Goal: Navigation & Orientation: Find specific page/section

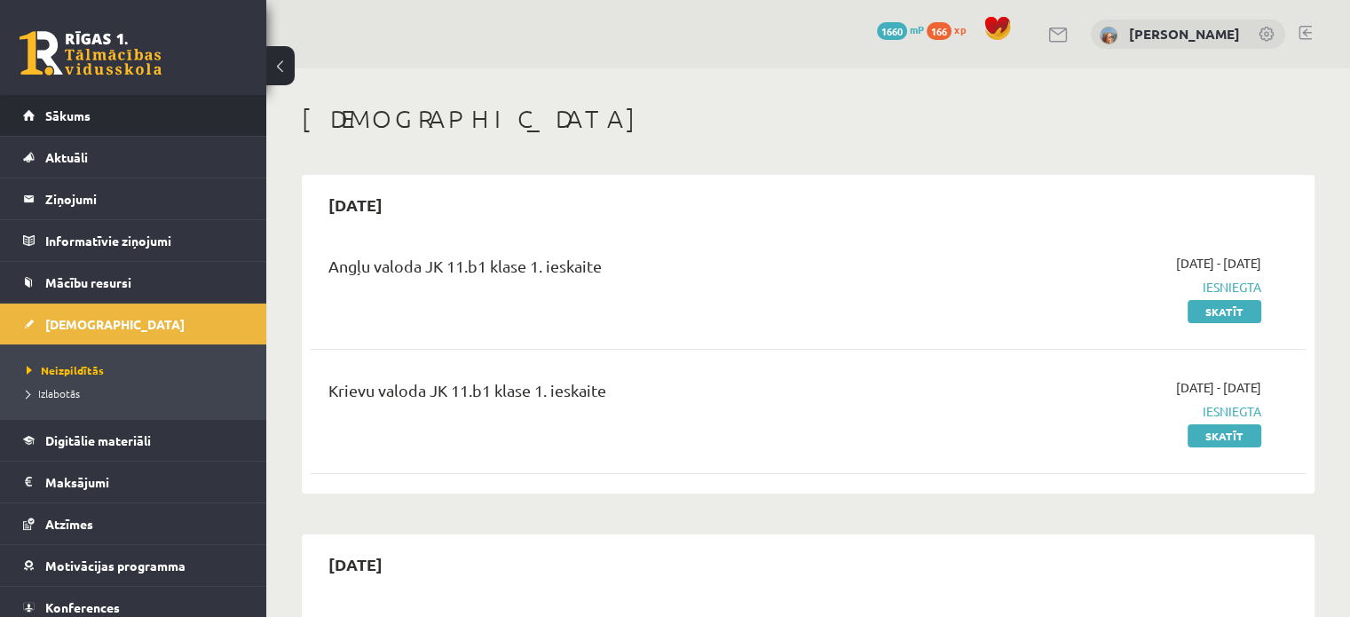
click at [239, 116] on li "Sākums" at bounding box center [133, 116] width 266 height 42
click at [157, 109] on link "Sākums" at bounding box center [133, 115] width 221 height 41
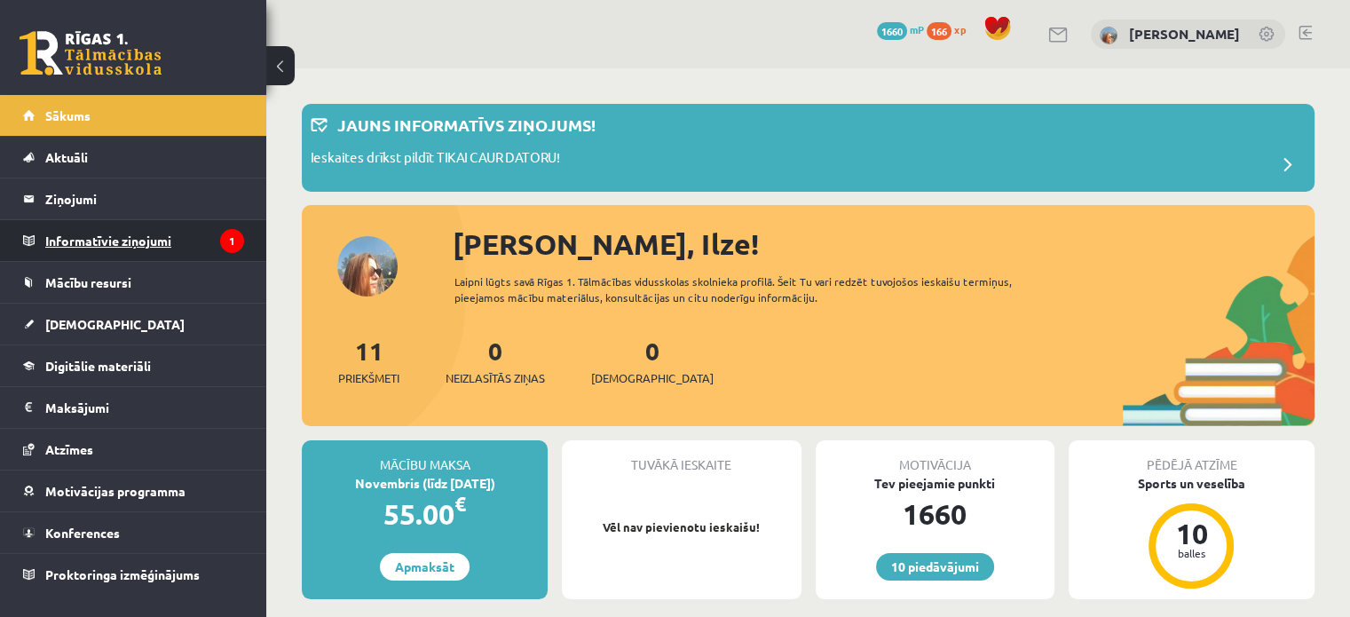
click at [142, 241] on legend "Informatīvie ziņojumi 1" at bounding box center [144, 240] width 199 height 41
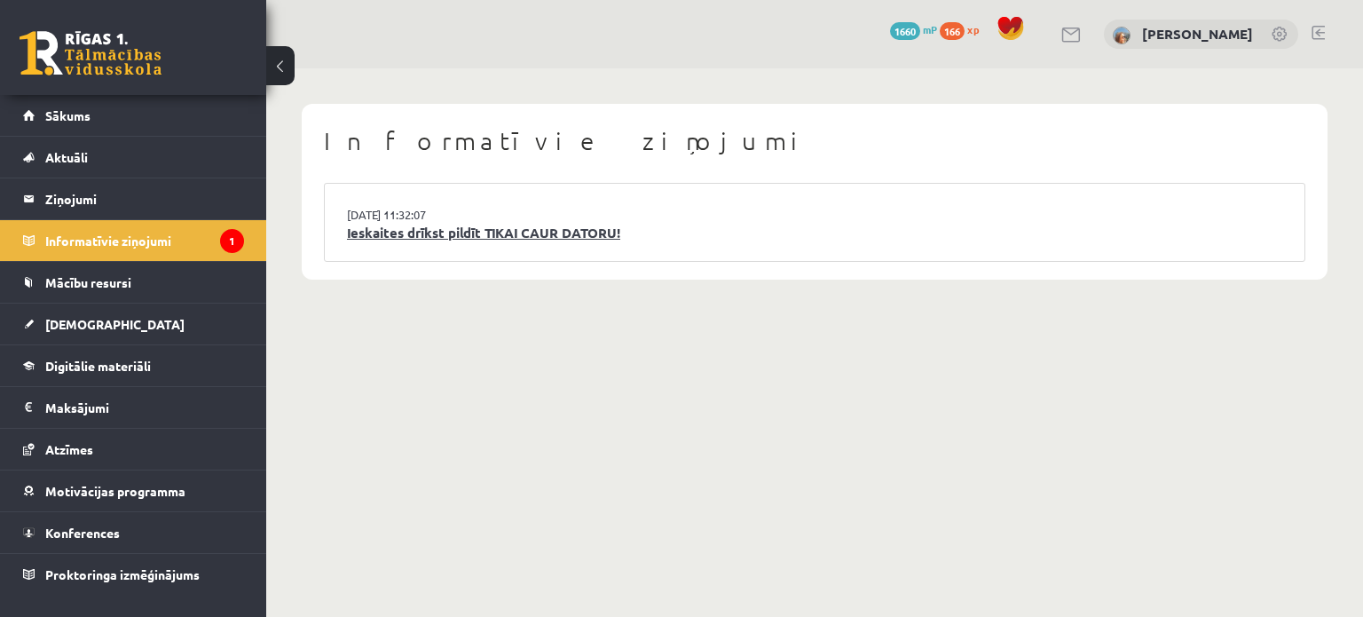
click at [429, 233] on link "Ieskaites drīkst pildīt TIKAI CAUR DATORU!" at bounding box center [815, 233] width 936 height 20
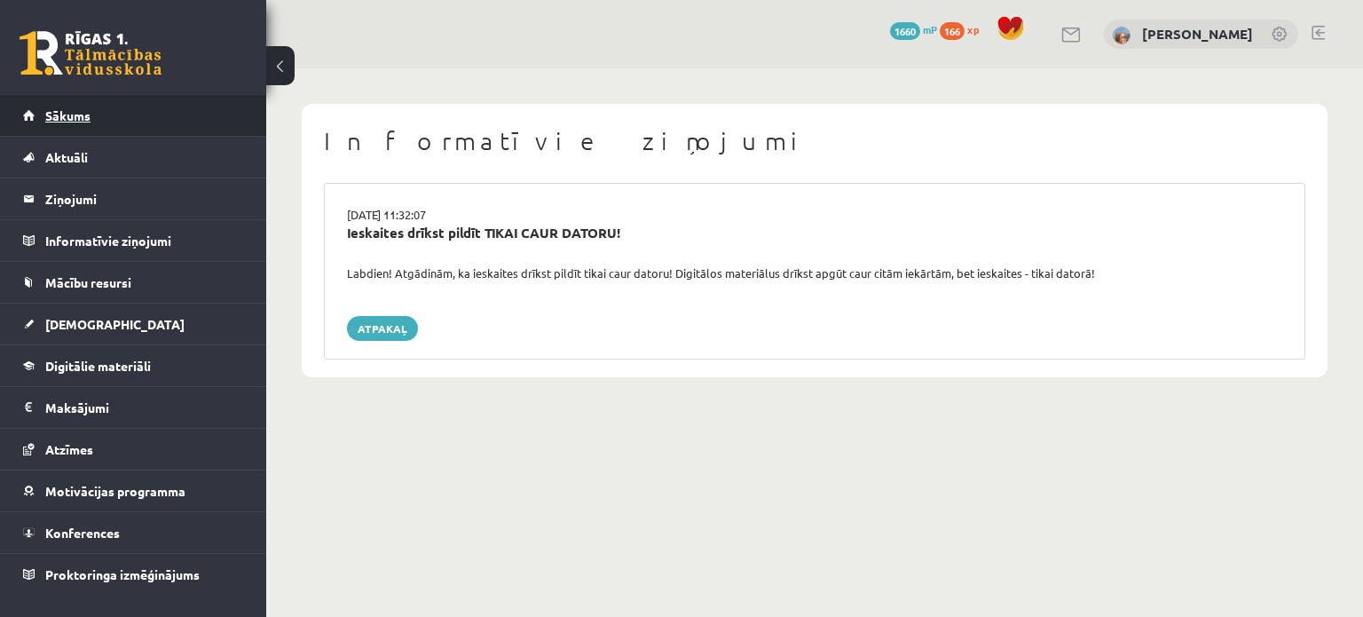
click at [199, 115] on link "Sākums" at bounding box center [133, 115] width 221 height 41
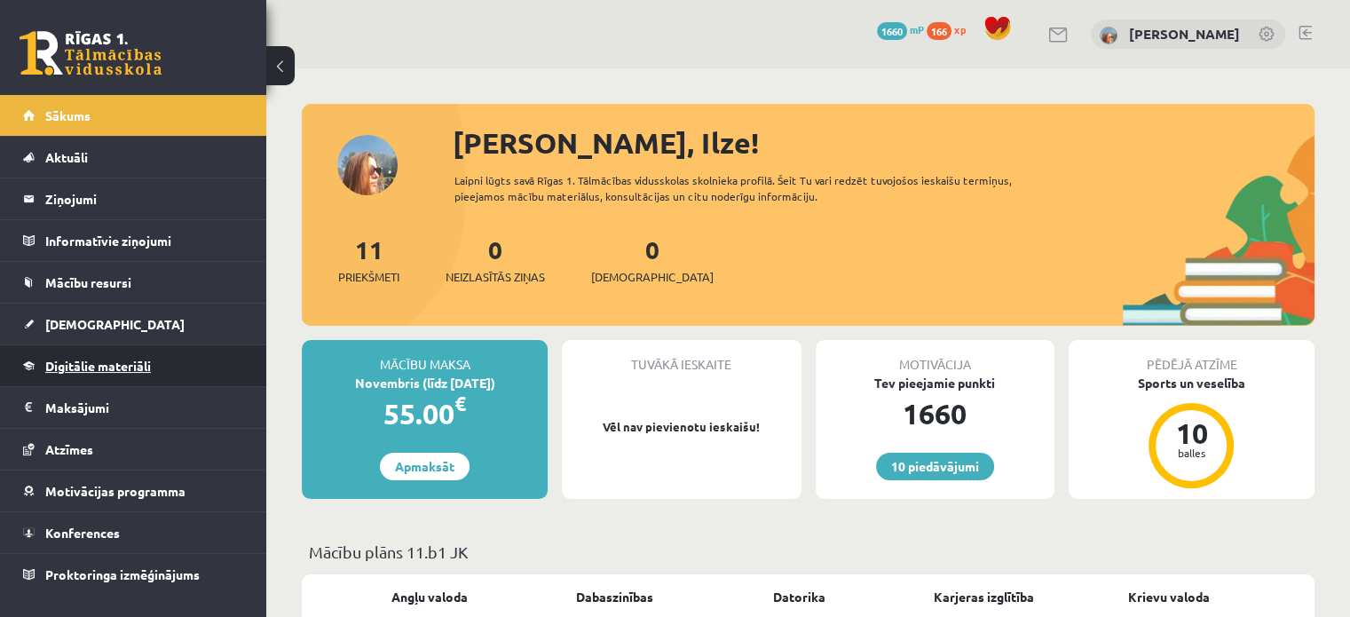
click at [168, 368] on link "Digitālie materiāli" at bounding box center [133, 365] width 221 height 41
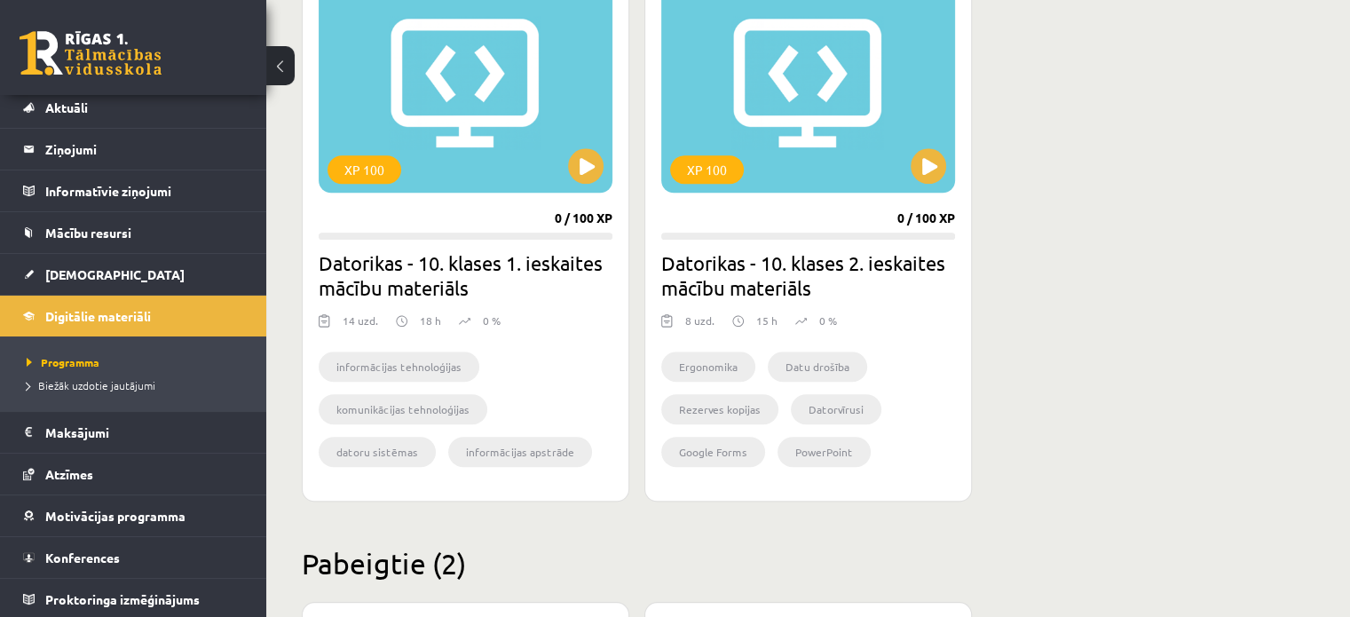
scroll to position [1445, 0]
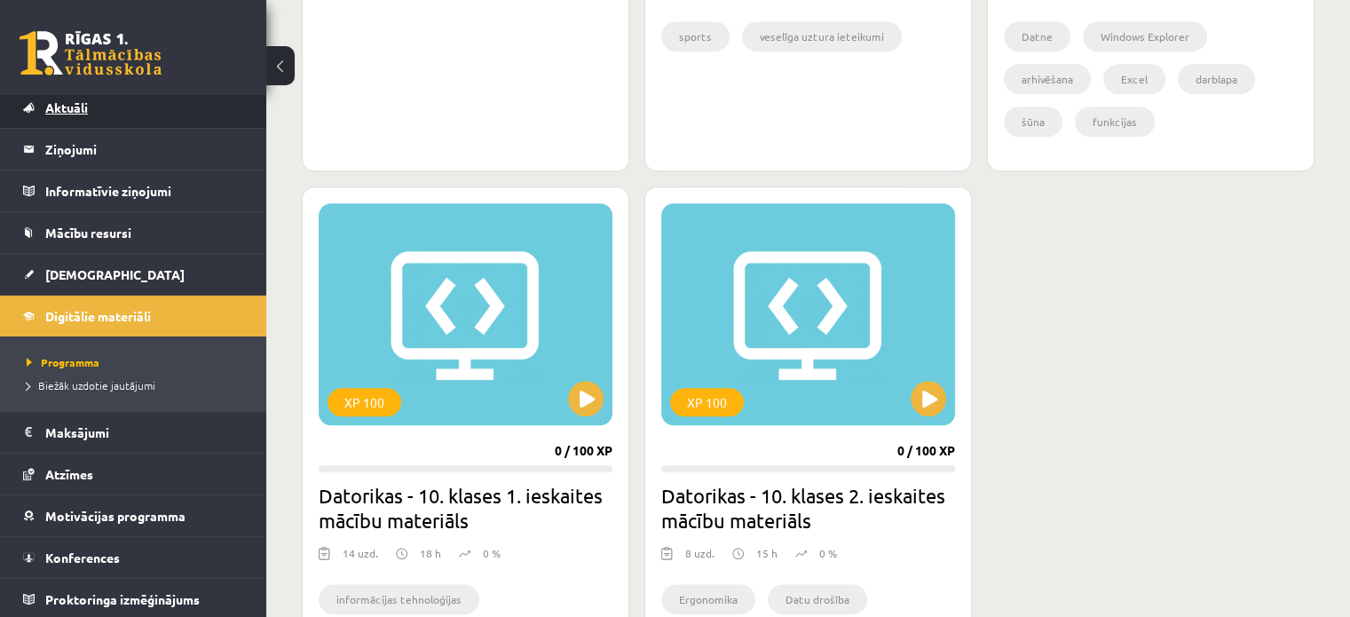
click at [224, 115] on link "Aktuāli" at bounding box center [133, 107] width 221 height 41
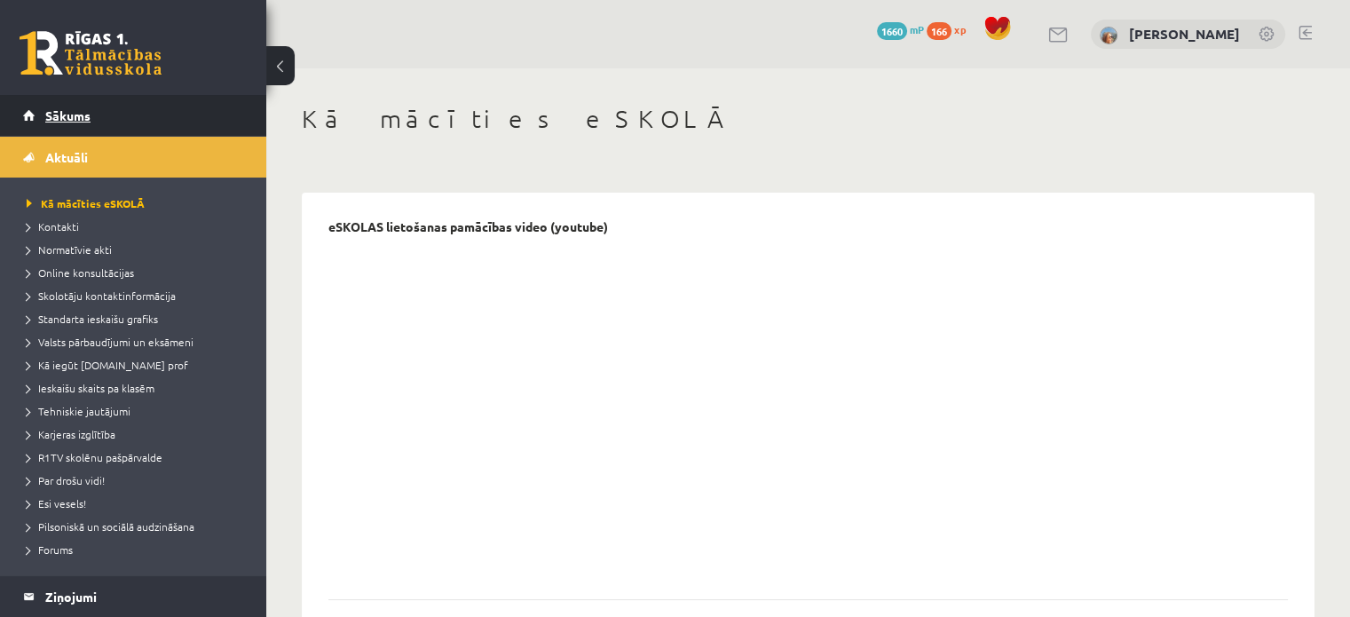
click at [193, 124] on link "Sākums" at bounding box center [133, 115] width 221 height 41
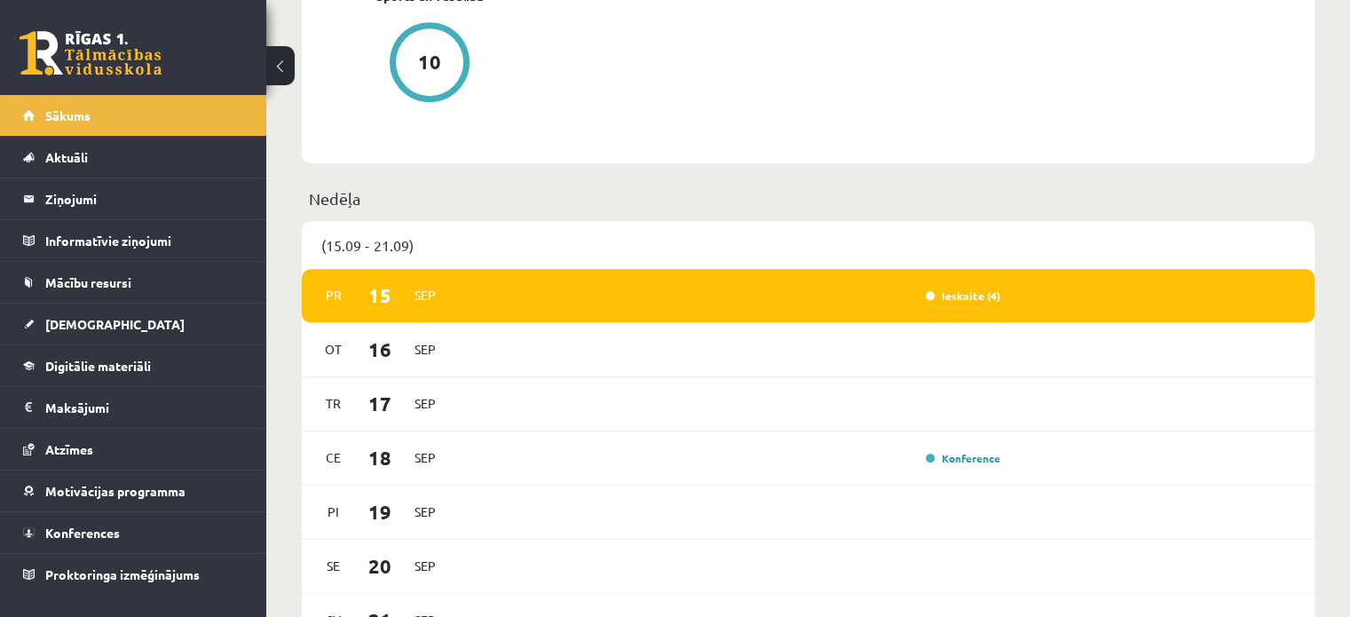
scroll to position [976, 0]
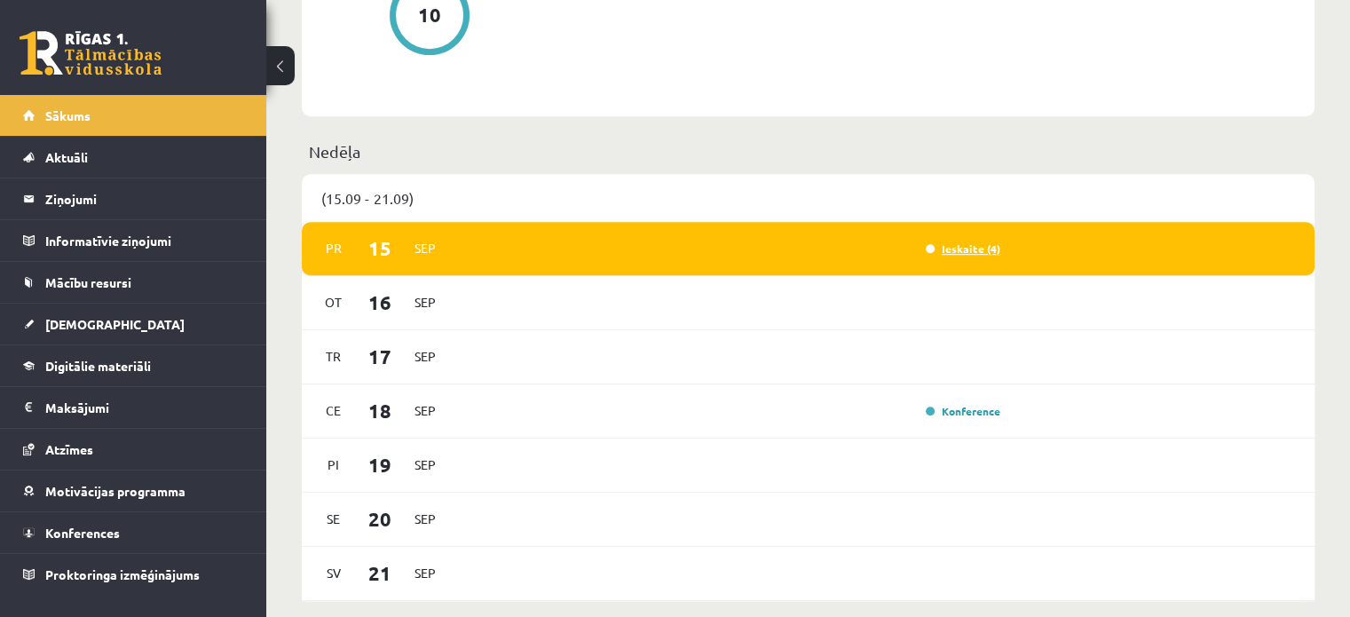
click at [955, 252] on link "Ieskaite (4)" at bounding box center [963, 248] width 75 height 14
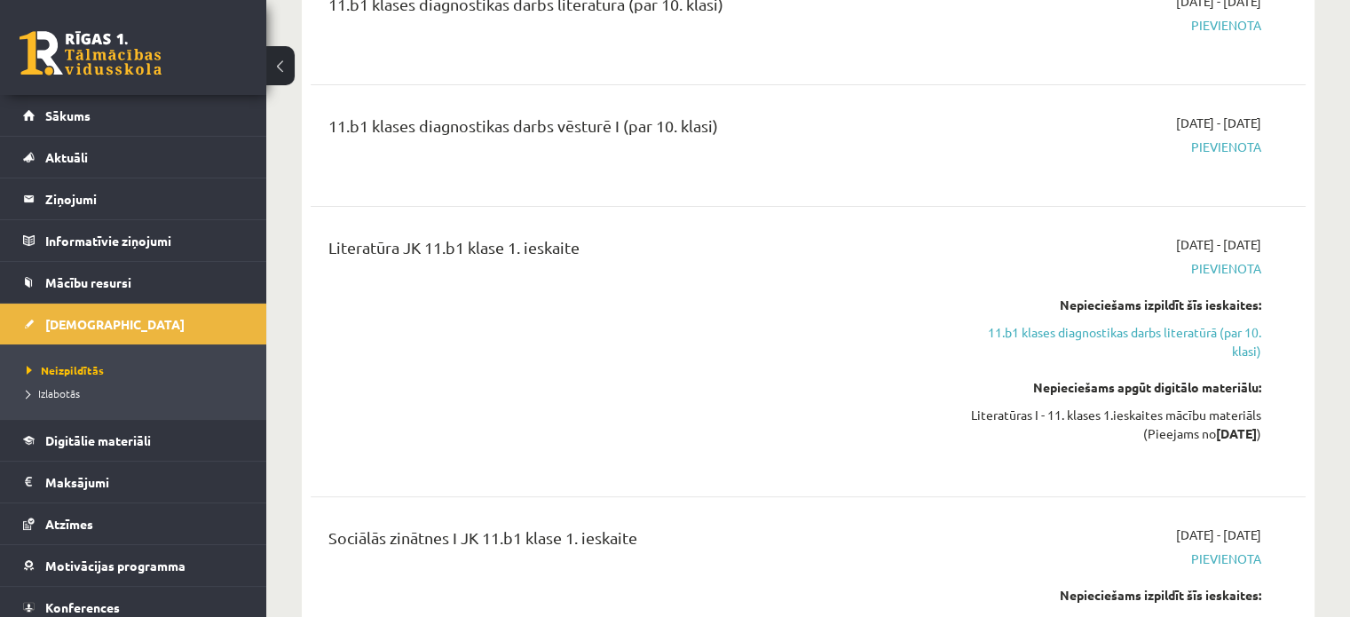
scroll to position [266, 0]
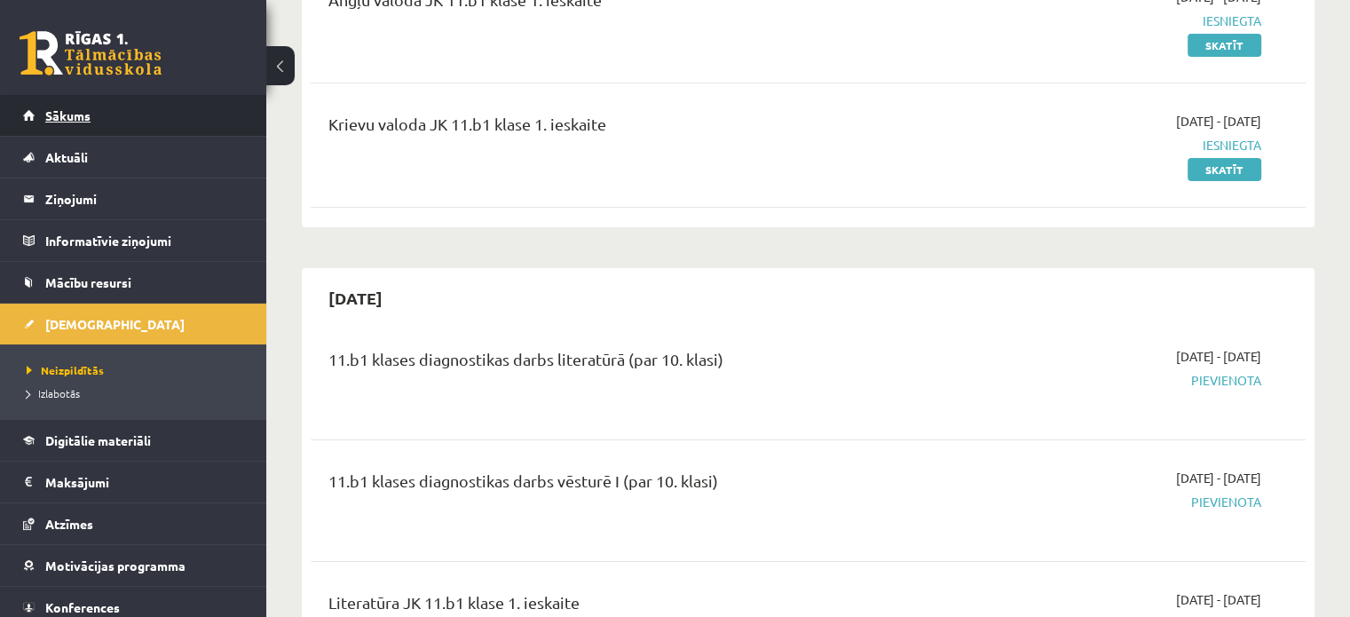
click at [188, 116] on link "Sākums" at bounding box center [133, 115] width 221 height 41
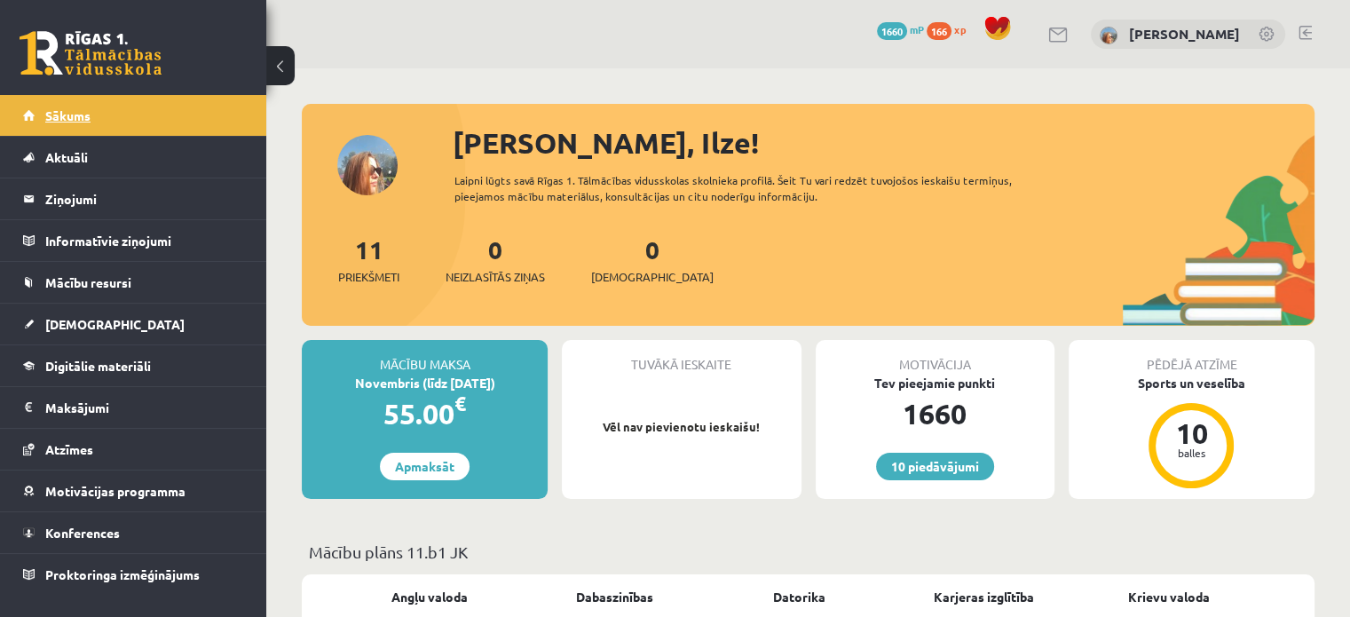
click at [209, 122] on link "Sākums" at bounding box center [133, 115] width 221 height 41
